Goal: Task Accomplishment & Management: Use online tool/utility

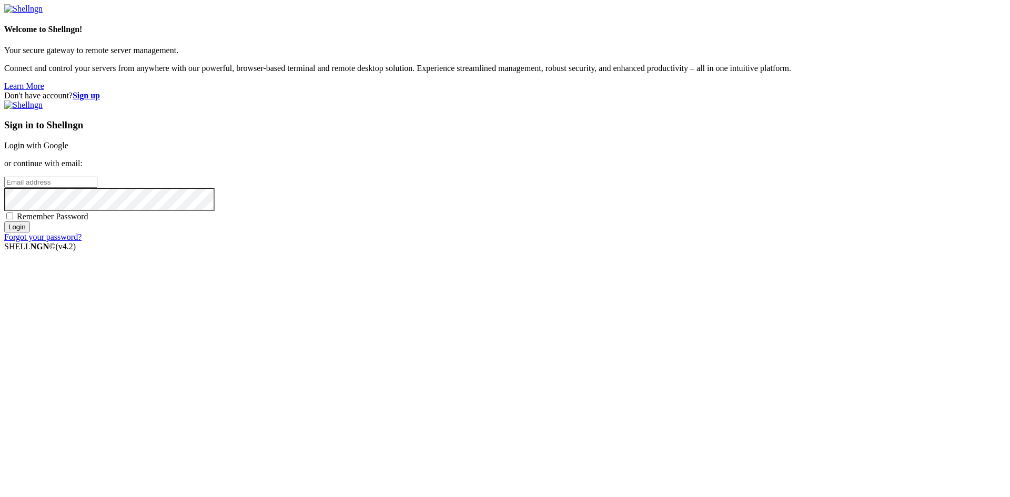
click at [68, 150] on link "Login with Google" at bounding box center [36, 145] width 64 height 9
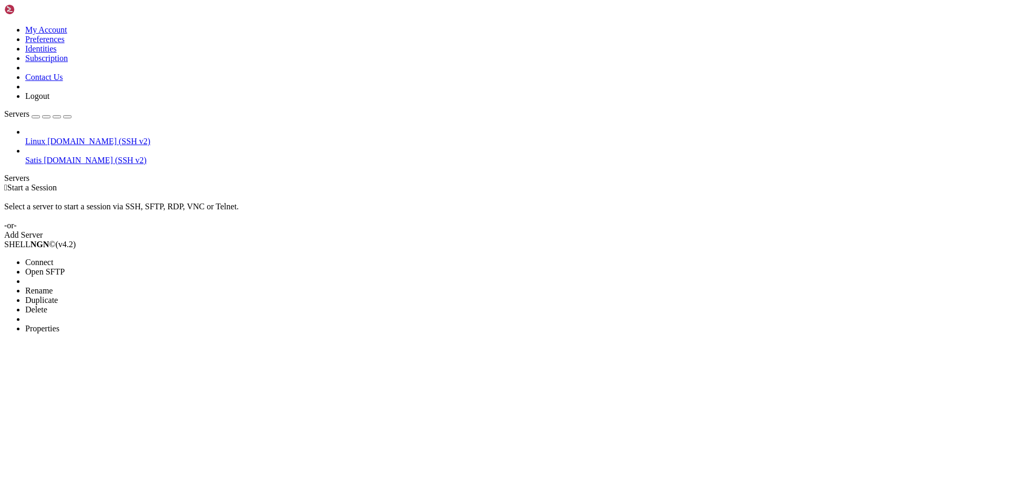
click at [65, 267] on span "Open SFTP" at bounding box center [44, 271] width 39 height 9
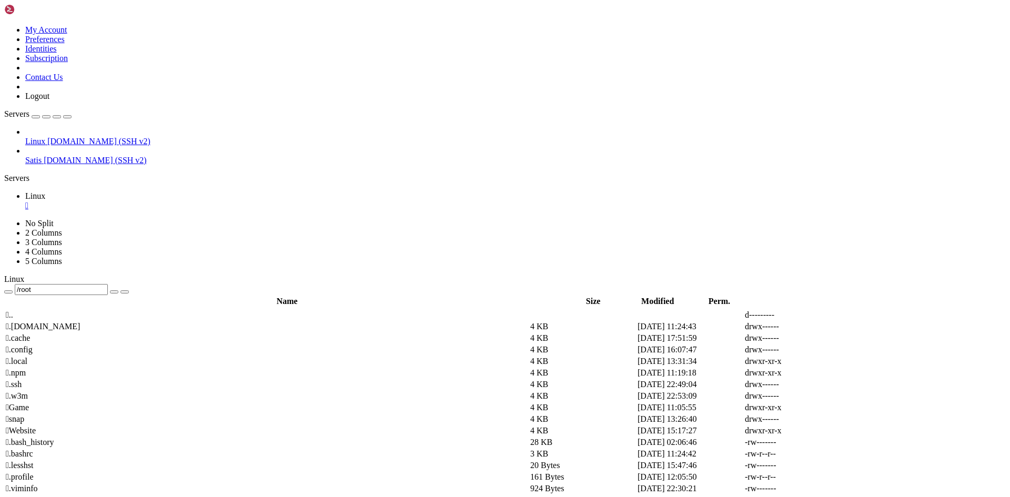
click at [108, 284] on input "/root" at bounding box center [61, 289] width 93 height 11
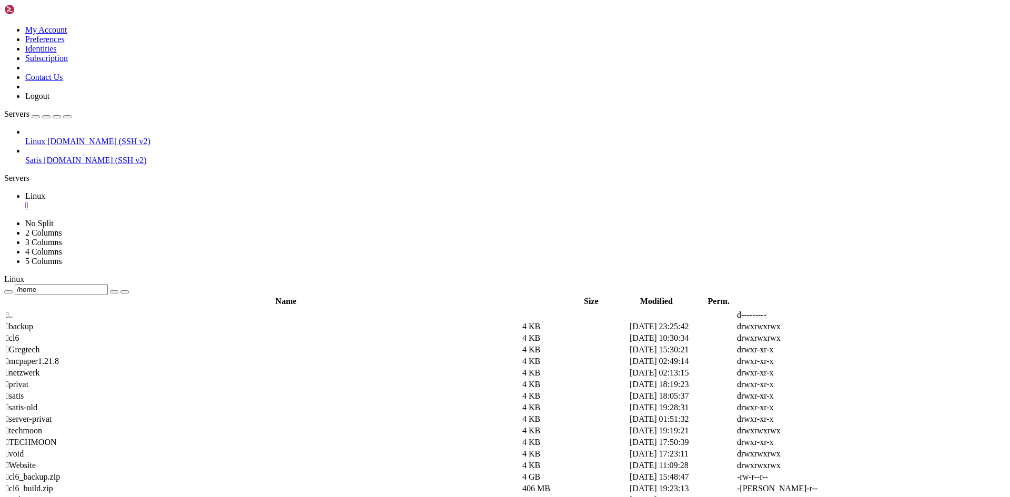
click at [85, 165] on div "Linux [DOMAIN_NAME] (SSH v2) Satis [DOMAIN_NAME] (SSH v2)" at bounding box center [505, 146] width 1002 height 38
click at [39, 368] on span " netzwerk" at bounding box center [23, 372] width 34 height 9
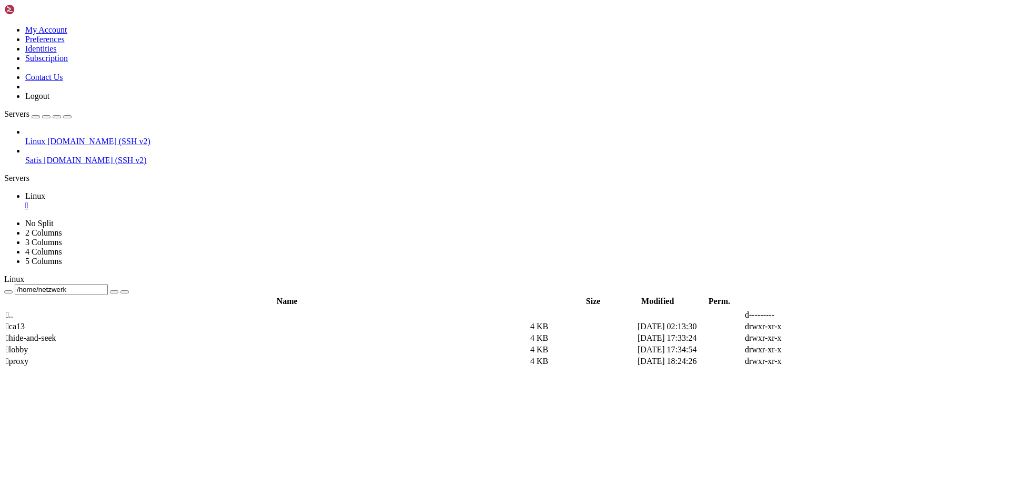
click at [28, 357] on span " proxy" at bounding box center [17, 361] width 23 height 9
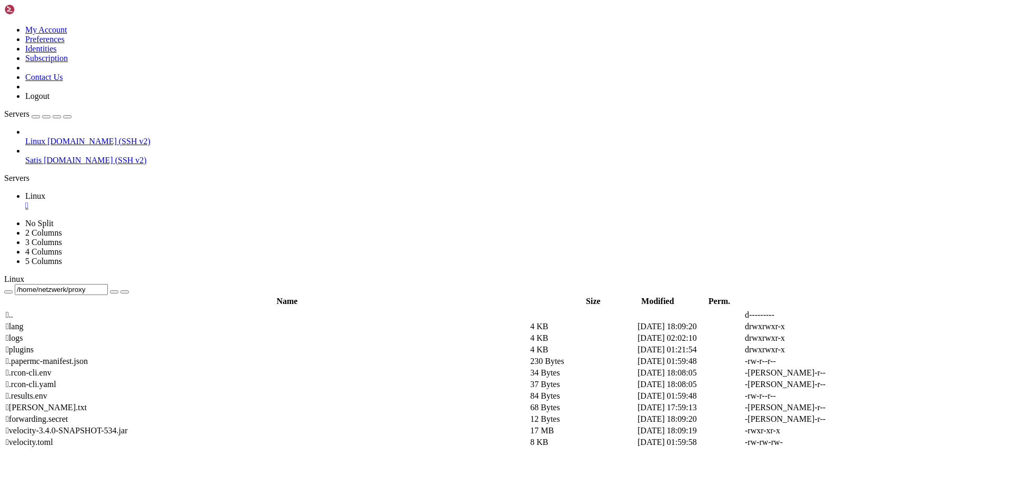
click at [34, 345] on span " plugins" at bounding box center [20, 349] width 28 height 9
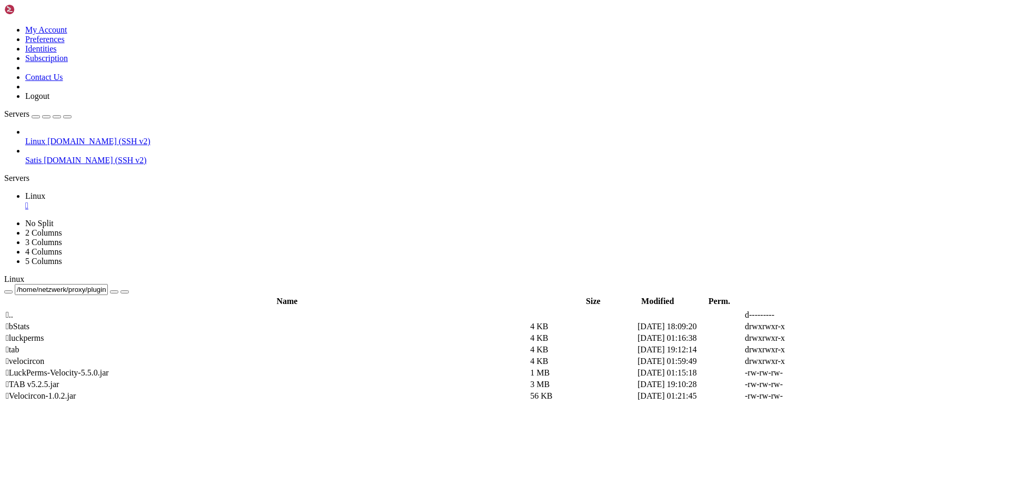
click at [19, 345] on span " tab" at bounding box center [12, 349] width 13 height 9
type input "/home/netzwerk/proxy/plugins/tab"
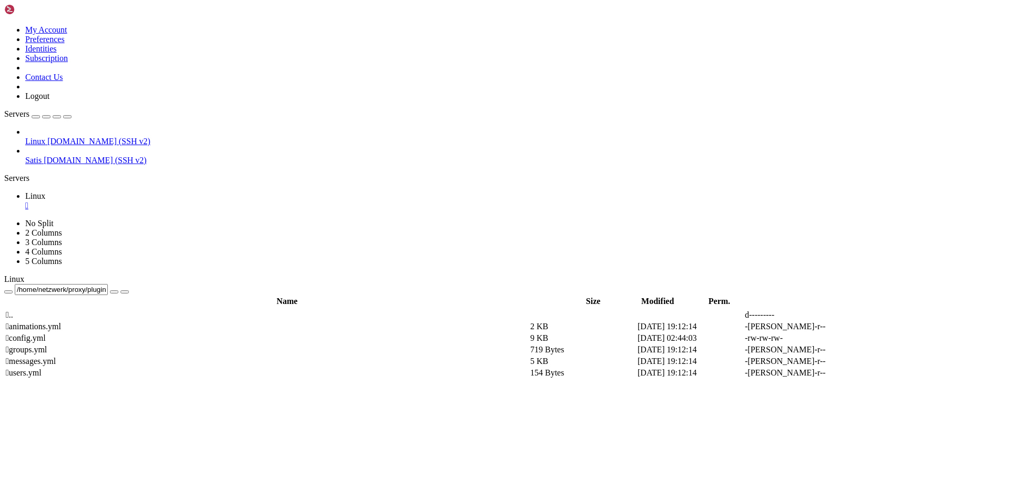
click at [852, 338] on icon at bounding box center [852, 338] width 0 height 0
drag, startPoint x: 193, startPoint y: 84, endPoint x: 226, endPoint y: 84, distance: 33.7
drag, startPoint x: 167, startPoint y: 146, endPoint x: 390, endPoint y: 149, distance: 222.5
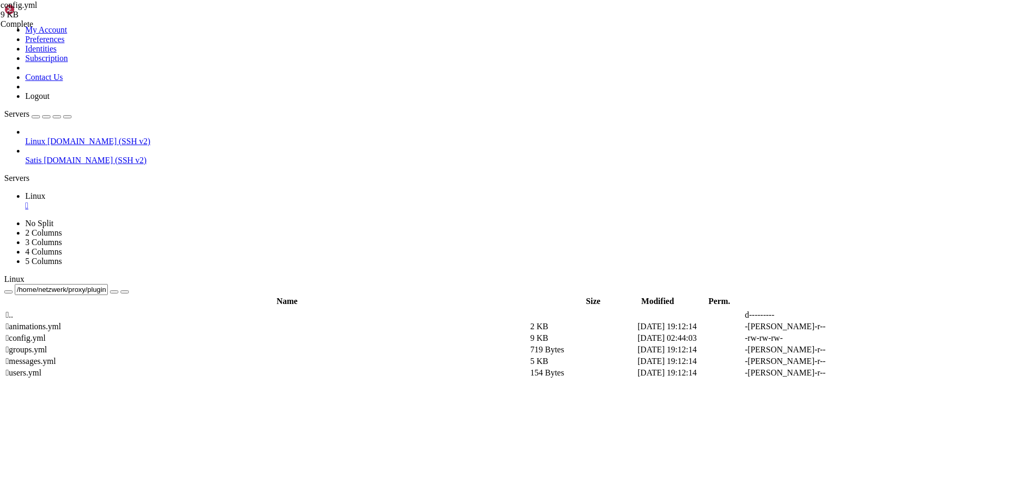
drag, startPoint x: 193, startPoint y: 85, endPoint x: 227, endPoint y: 84, distance: 34.2
type textarea "- """
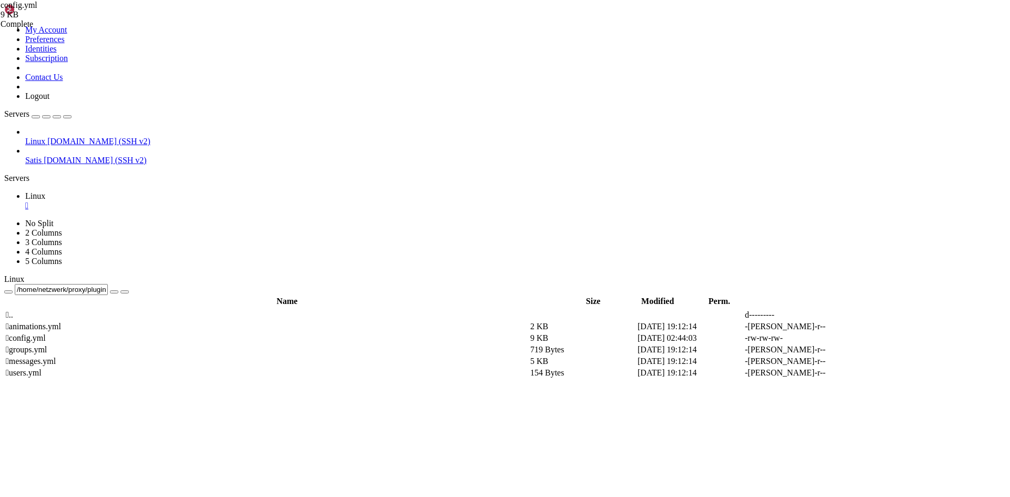
scroll to position [0, 2]
click at [852, 361] on icon at bounding box center [852, 361] width 0 height 0
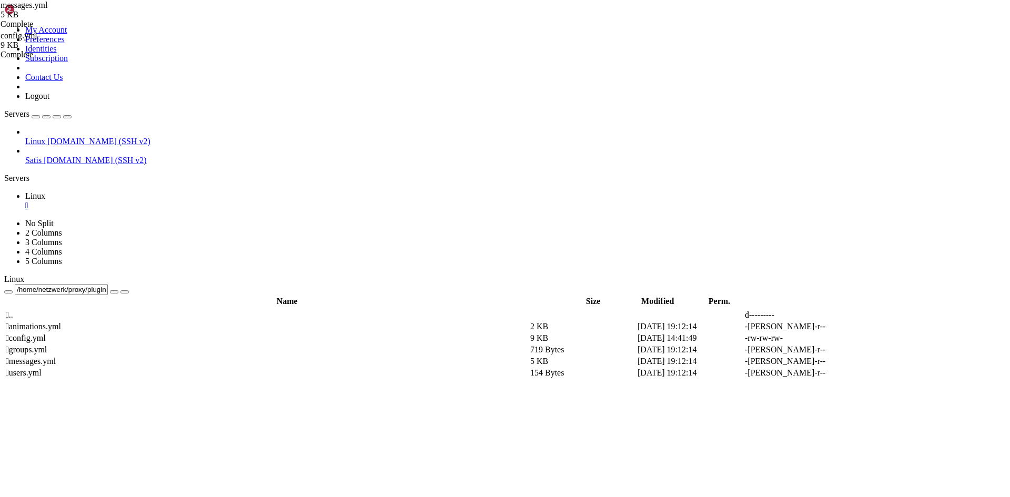
click at [852, 327] on icon at bounding box center [852, 327] width 0 height 0
click at [852, 338] on icon at bounding box center [852, 338] width 0 height 0
drag, startPoint x: 283, startPoint y: 147, endPoint x: 292, endPoint y: 145, distance: 9.7
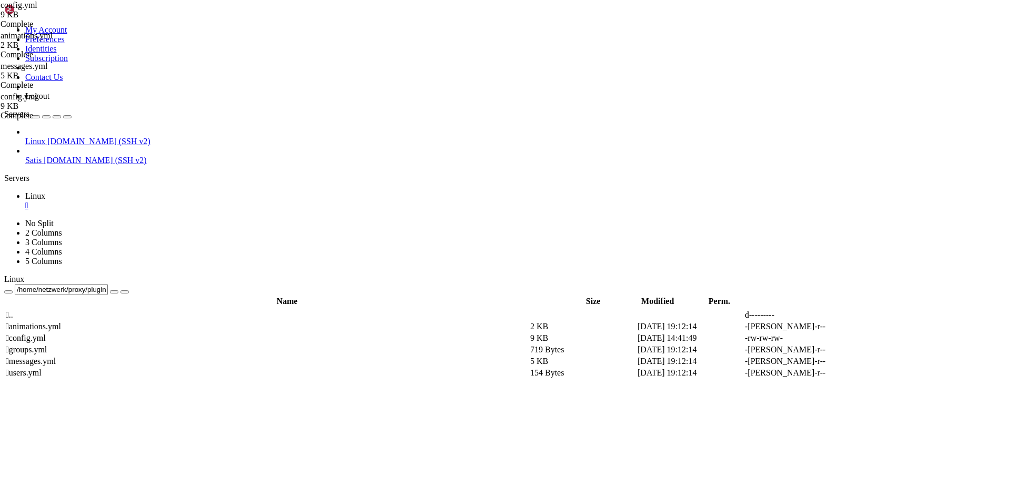
type textarea "per-world:"
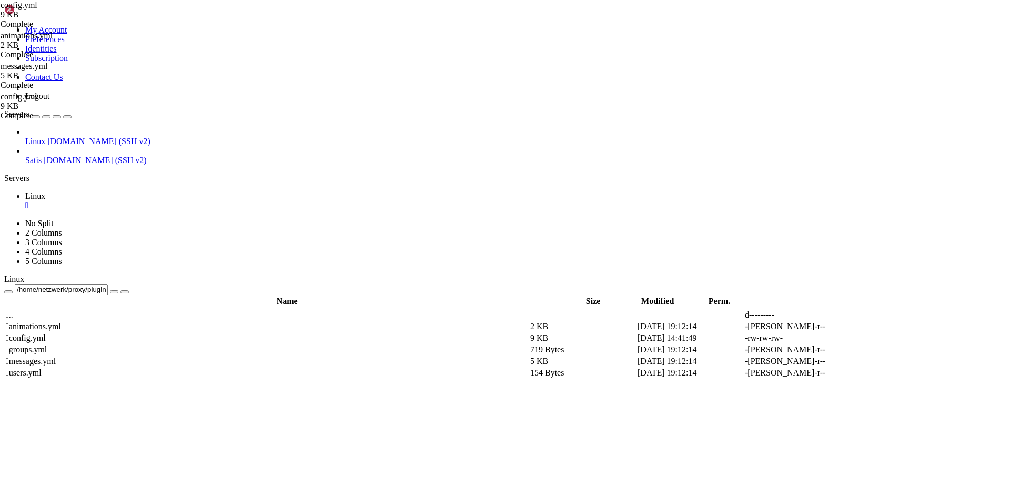
click at [13, 310] on span " .." at bounding box center [9, 314] width 7 height 9
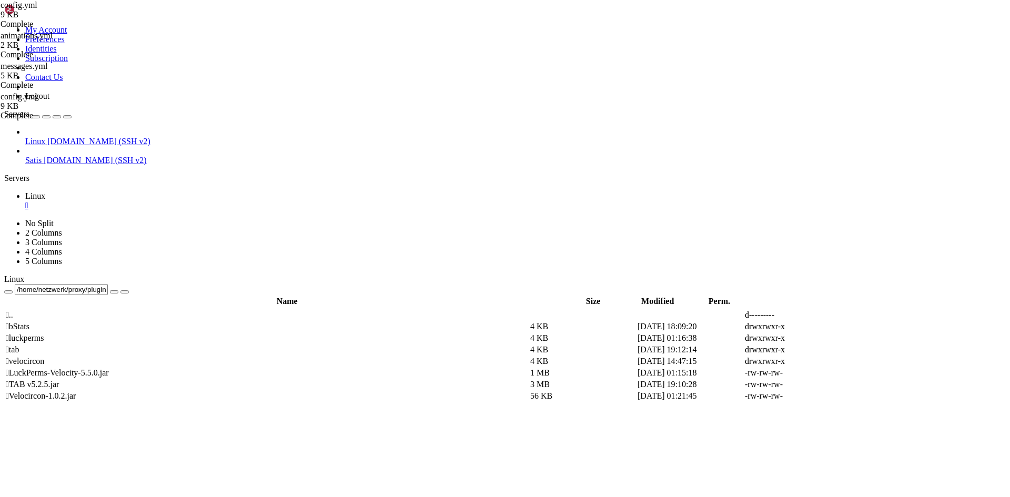
click at [13, 310] on span " .." at bounding box center [9, 314] width 7 height 9
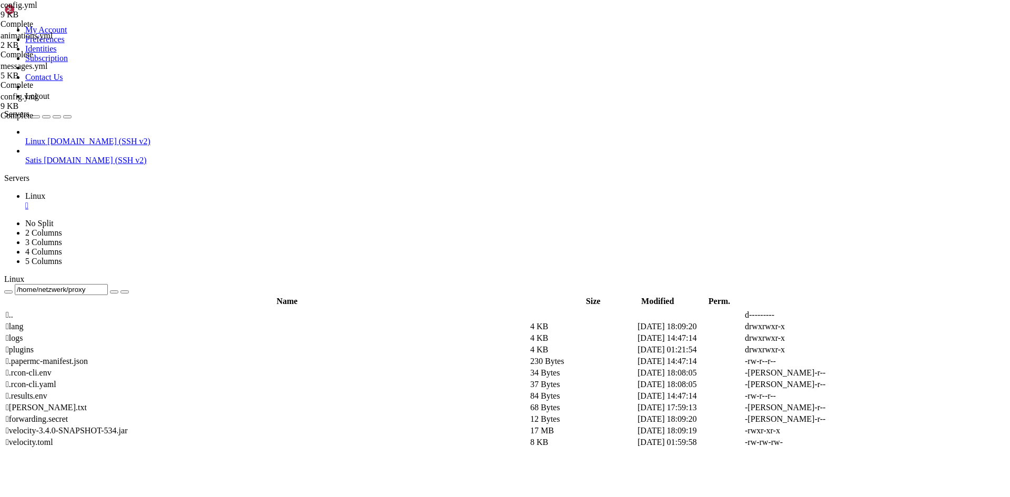
click at [168, 310] on td " .." at bounding box center [266, 315] width 523 height 11
click at [169, 310] on td " .." at bounding box center [266, 315] width 523 height 11
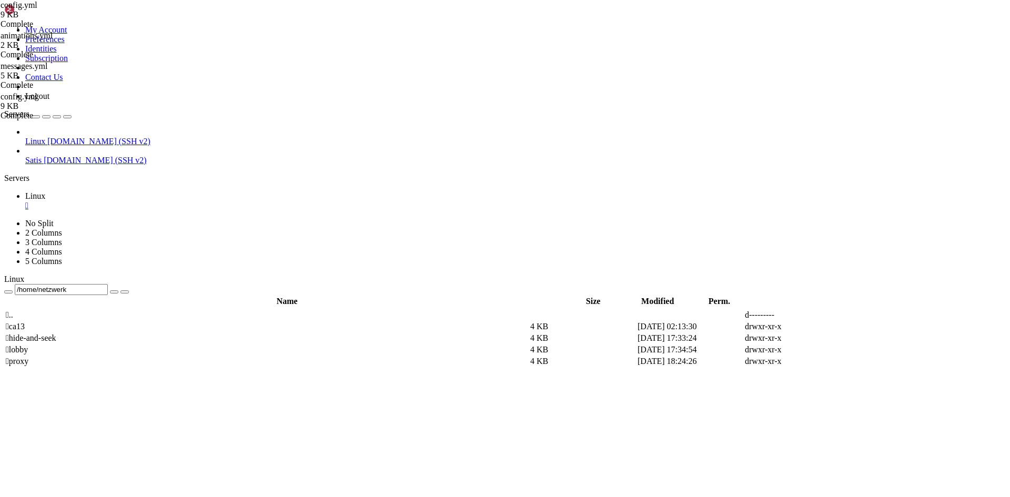
click at [28, 345] on span " lobby" at bounding box center [17, 349] width 22 height 9
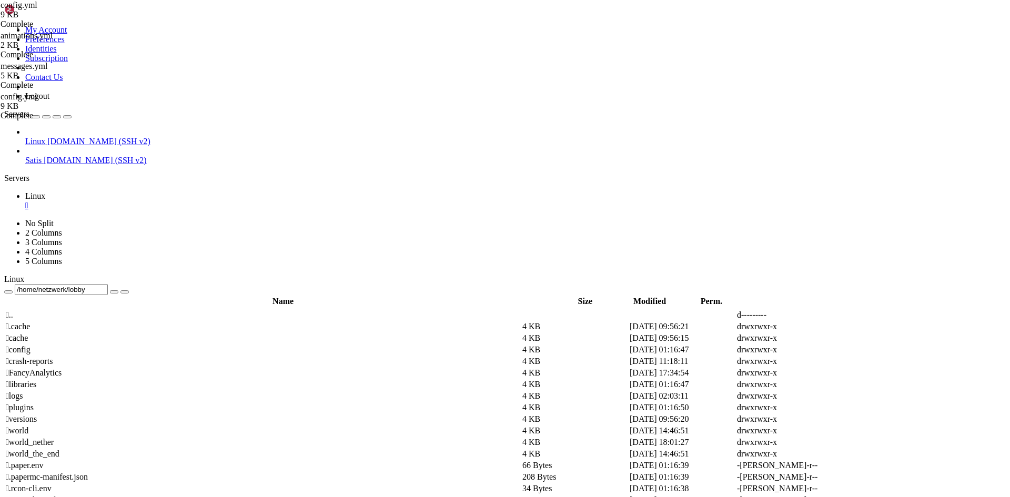
click at [34, 403] on span " plugins" at bounding box center [20, 407] width 28 height 9
type input "/home/netzwerk/lobby/plugins"
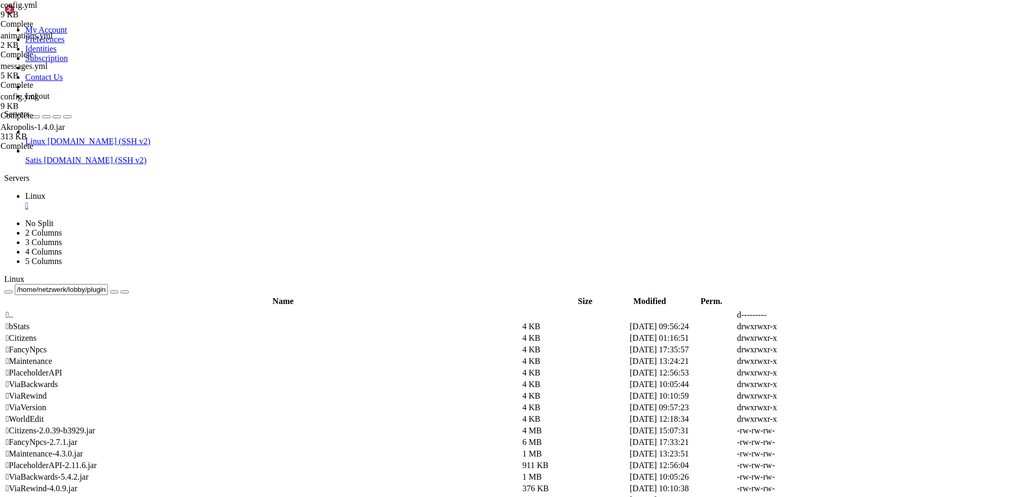
click at [970, 356] on div "config.yml 9 KB Complete messages.yml 5 KB Complete animations.yml 2 KB Complet…" at bounding box center [505, 248] width 1010 height 497
